Goal: Information Seeking & Learning: Learn about a topic

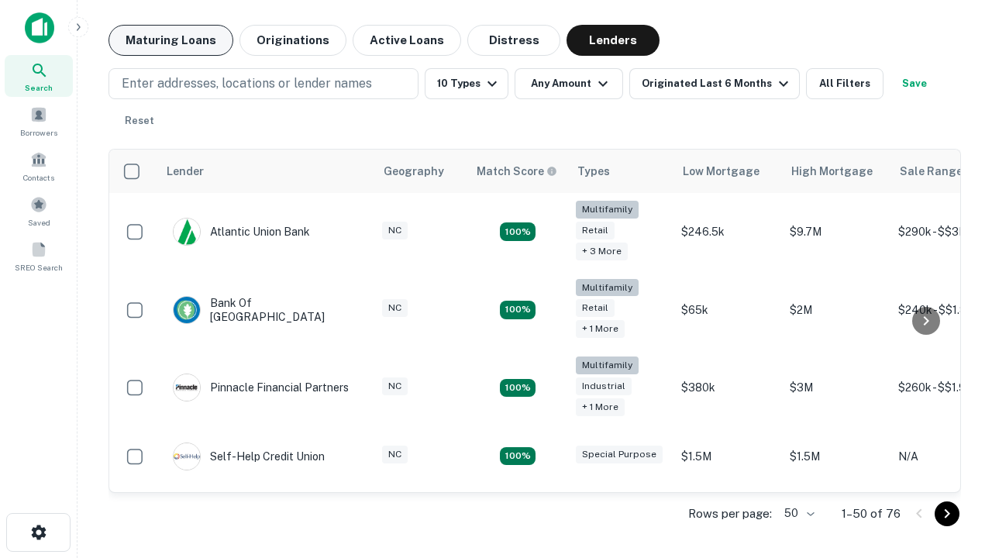
click at [170, 40] on button "Maturing Loans" at bounding box center [170, 40] width 125 height 31
